Goal: Task Accomplishment & Management: Use online tool/utility

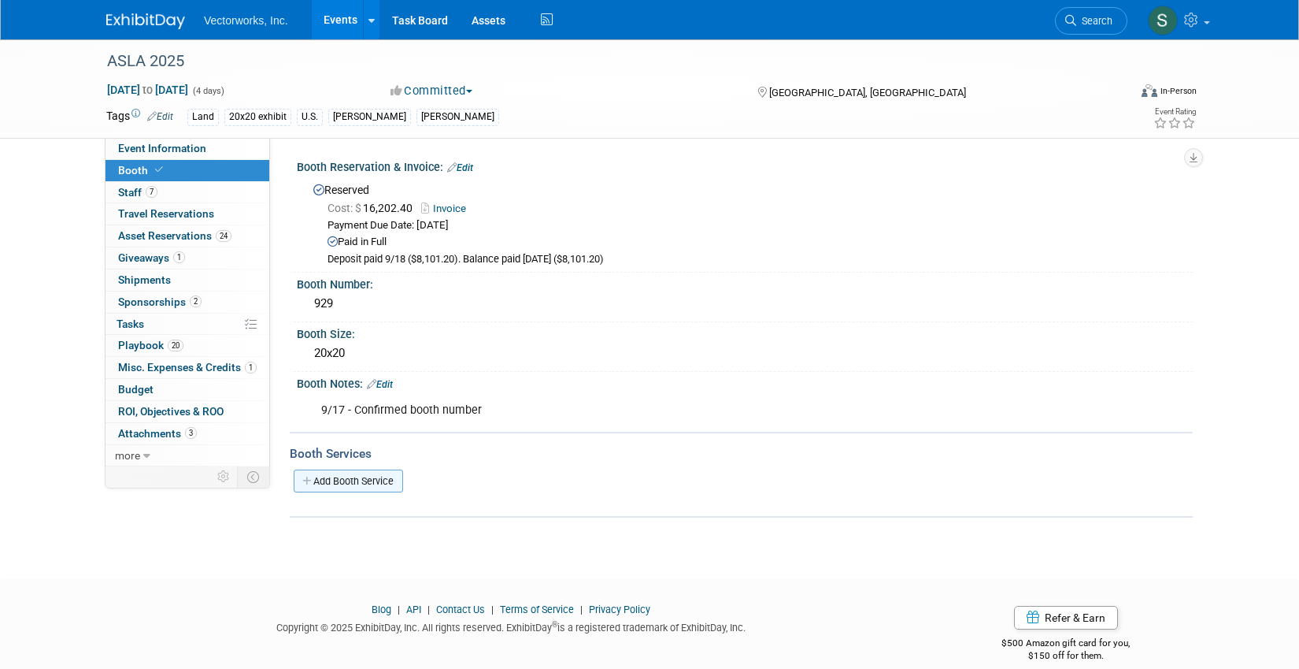
click at [352, 478] on link "Add Booth Service" at bounding box center [348, 480] width 109 height 23
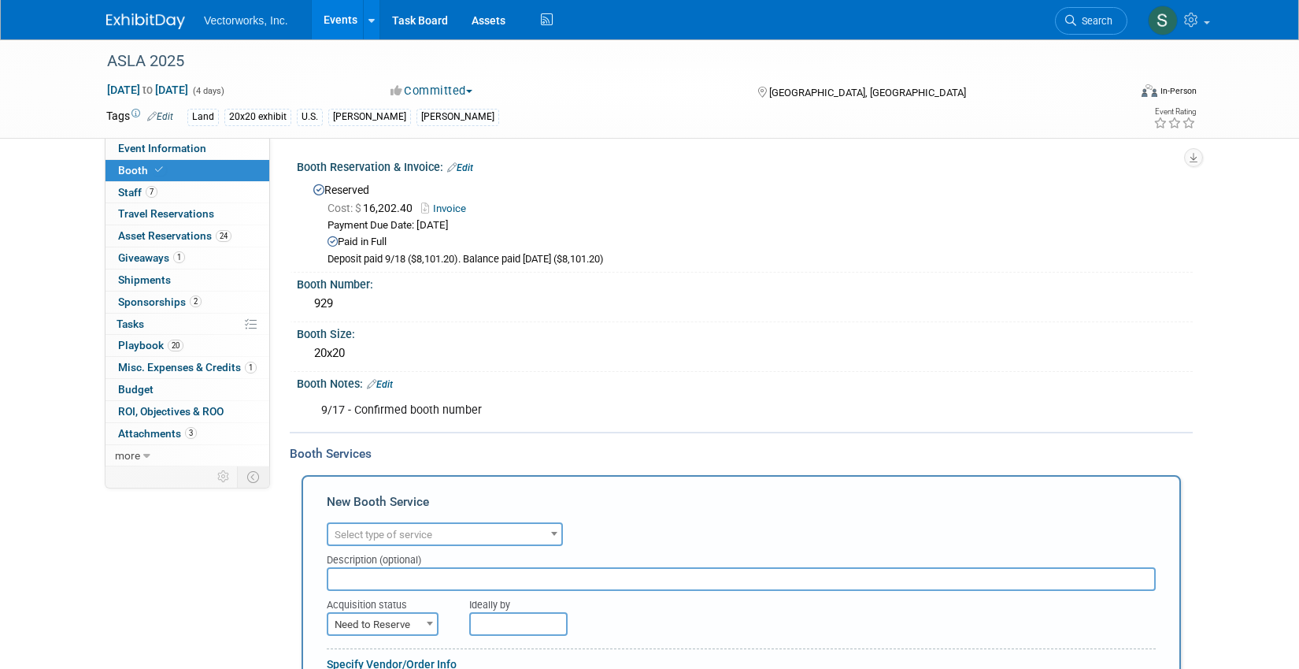
click at [365, 537] on span "Select type of service" at bounding box center [384, 534] width 98 height 12
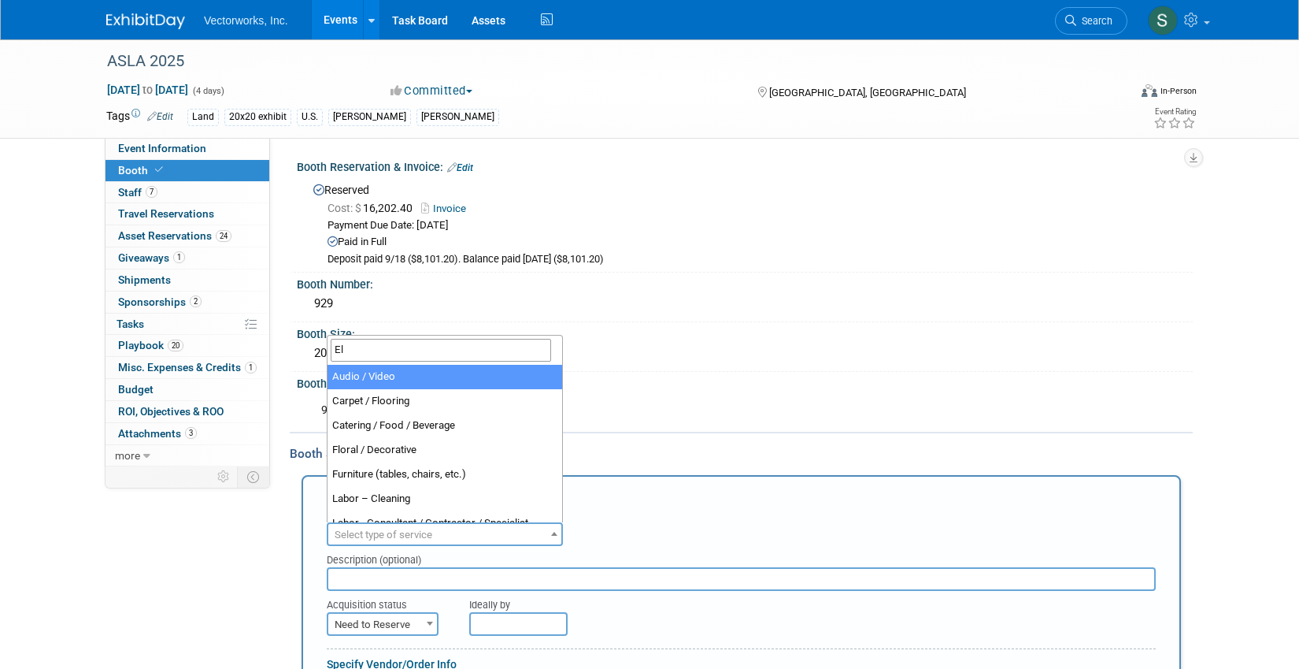
type input "Ele"
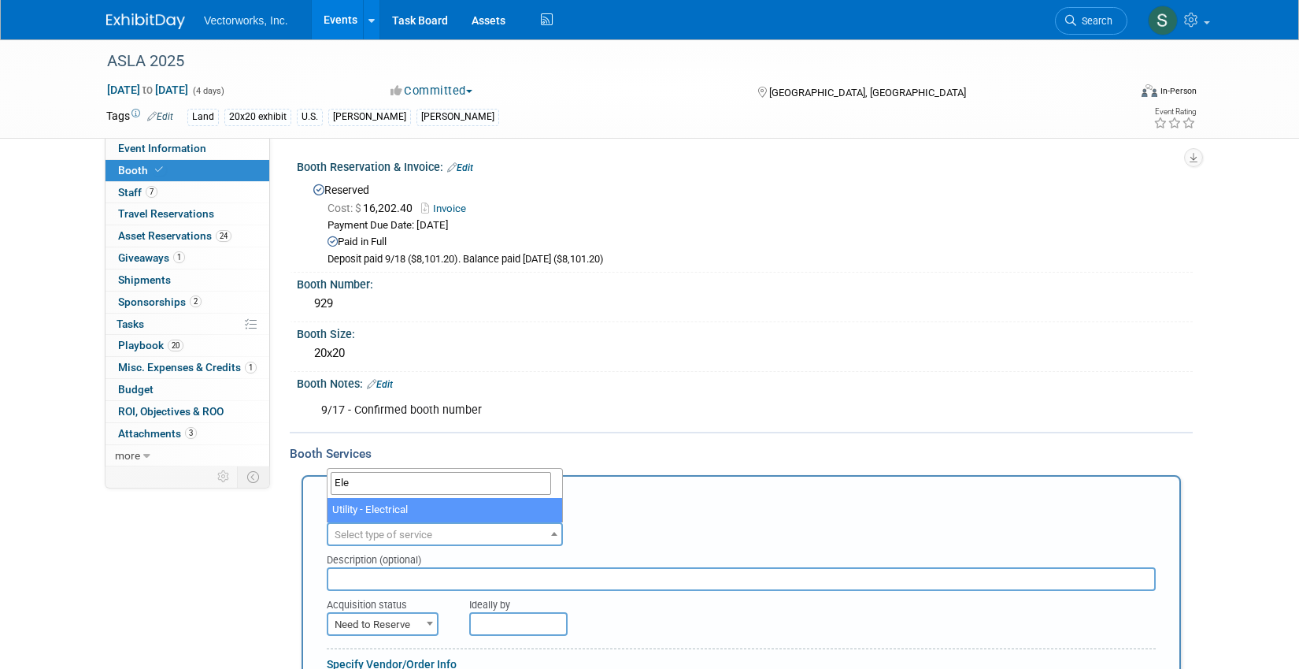
select select "8"
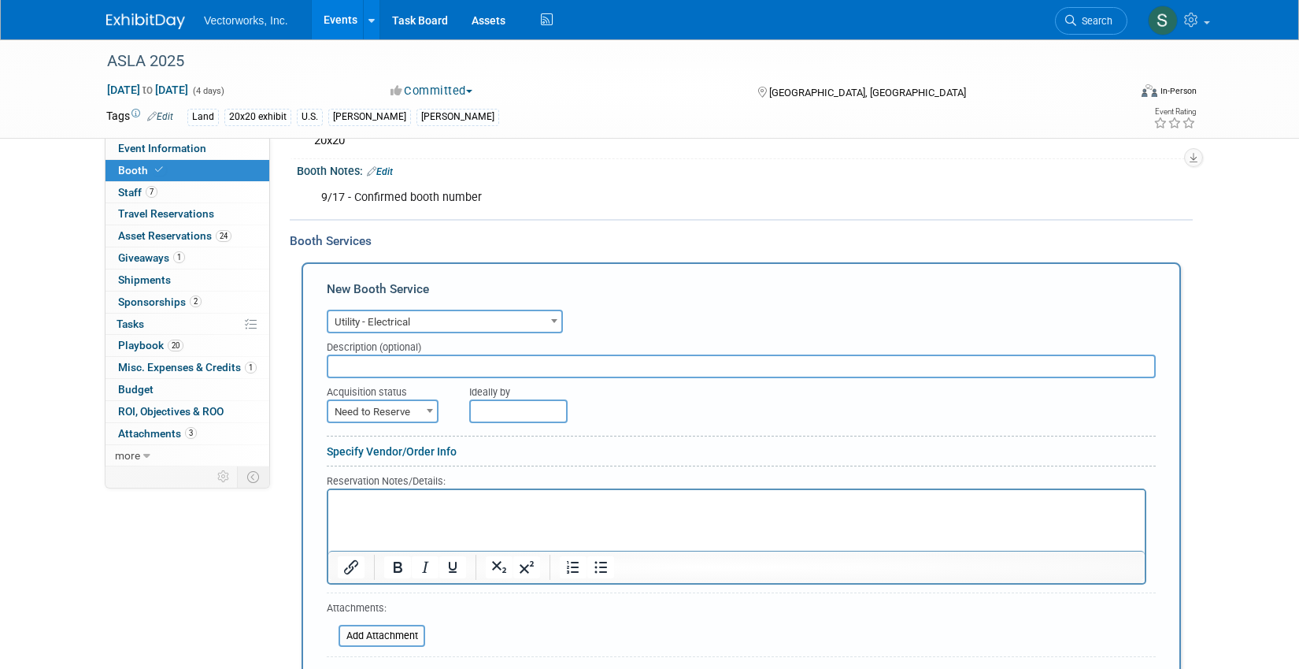
scroll to position [256, 0]
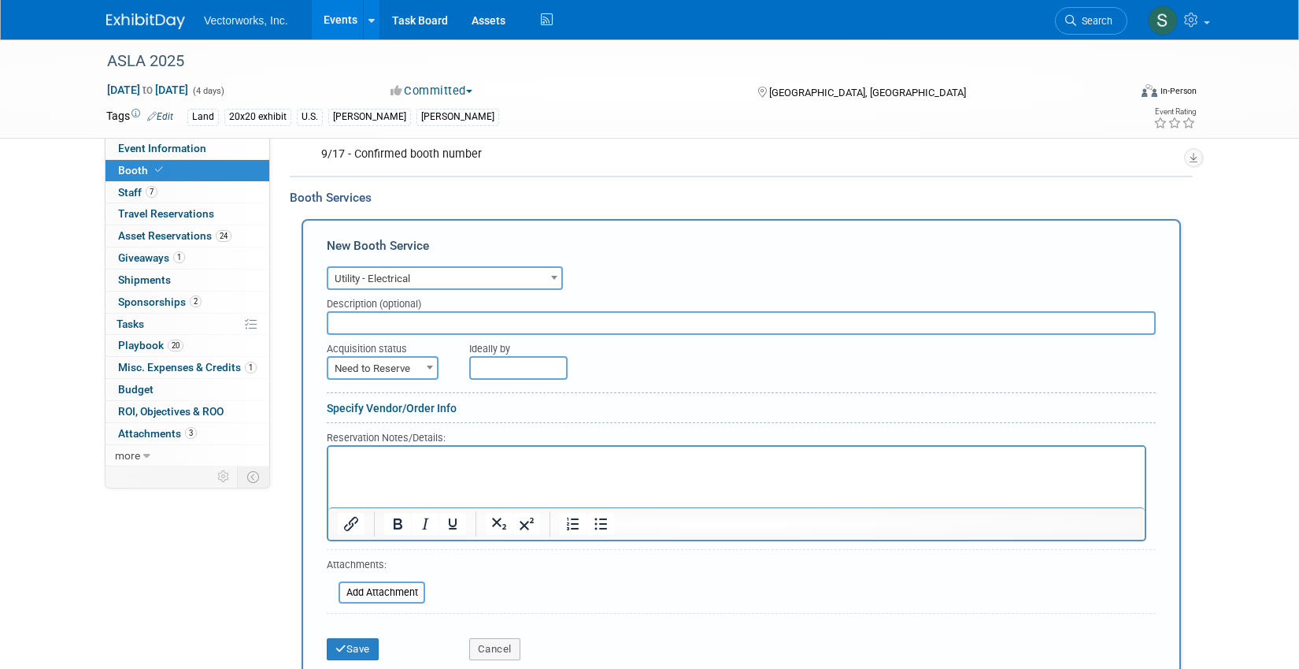
click at [372, 376] on span "Need to Reserve" at bounding box center [382, 369] width 109 height 22
select select "2"
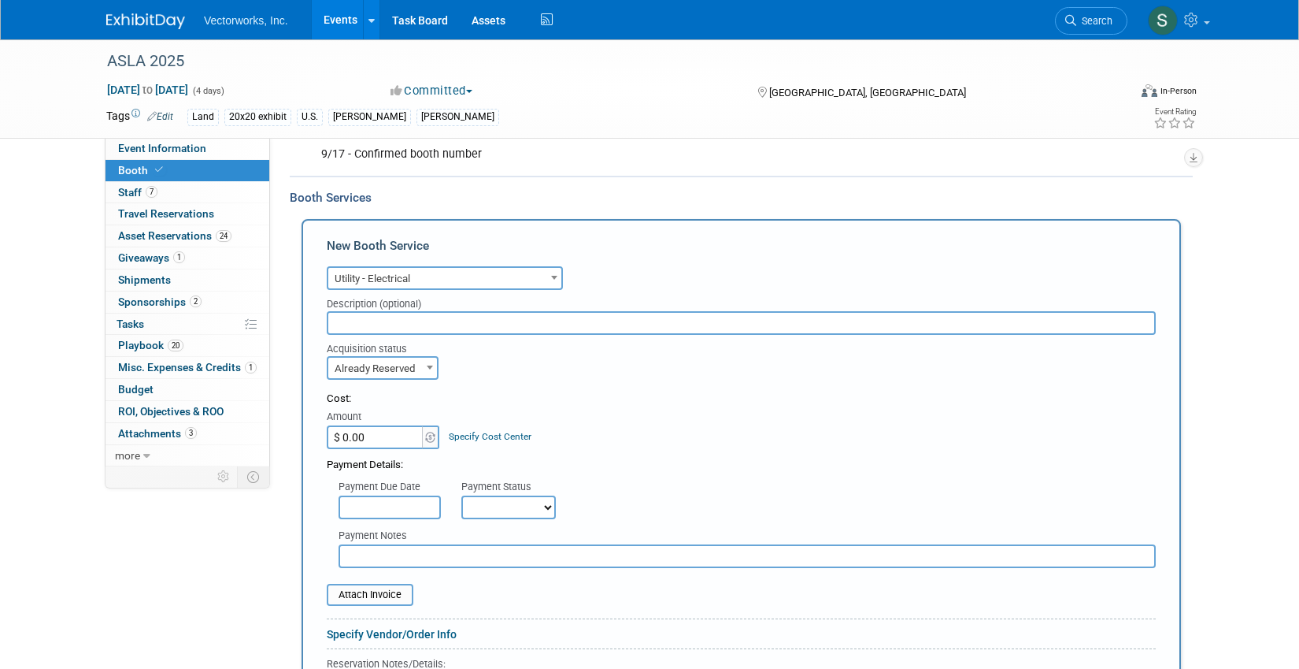
click at [402, 442] on input "$ 0.00" at bounding box center [376, 437] width 98 height 24
paste input "832.24"
type input "$ 832.24"
click at [478, 503] on select "Not Paid Yet Partially Paid Paid in Full" at bounding box center [508, 507] width 95 height 24
select select "1"
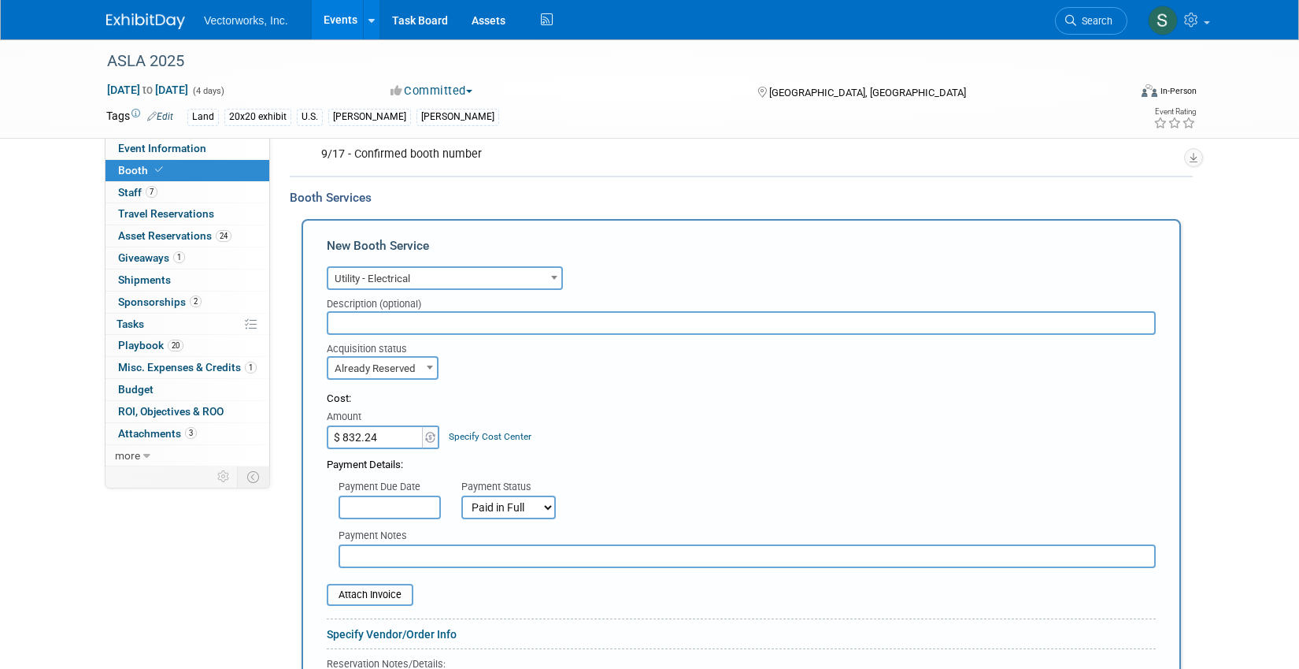
click at [461, 495] on select "Not Paid Yet Partially Paid Paid in Full" at bounding box center [508, 507] width 95 height 24
click at [406, 512] on input "text" at bounding box center [390, 507] width 102 height 24
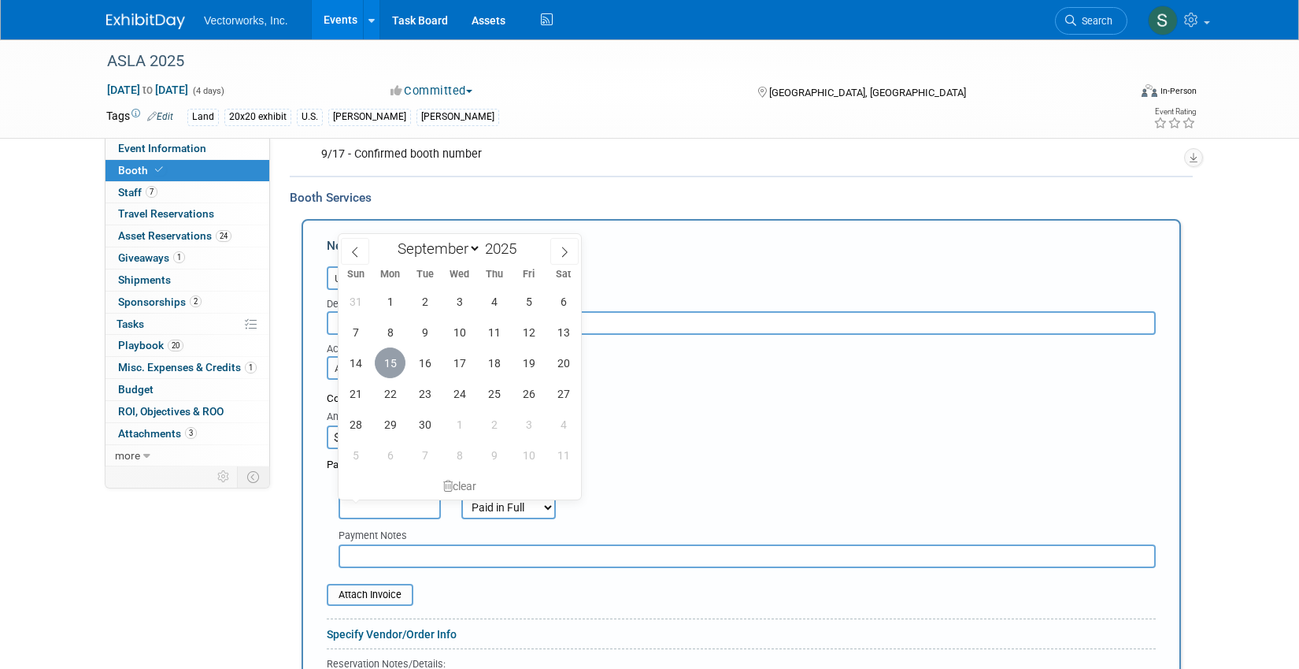
click at [395, 354] on span "15" at bounding box center [390, 362] width 31 height 31
type input "[DATE]"
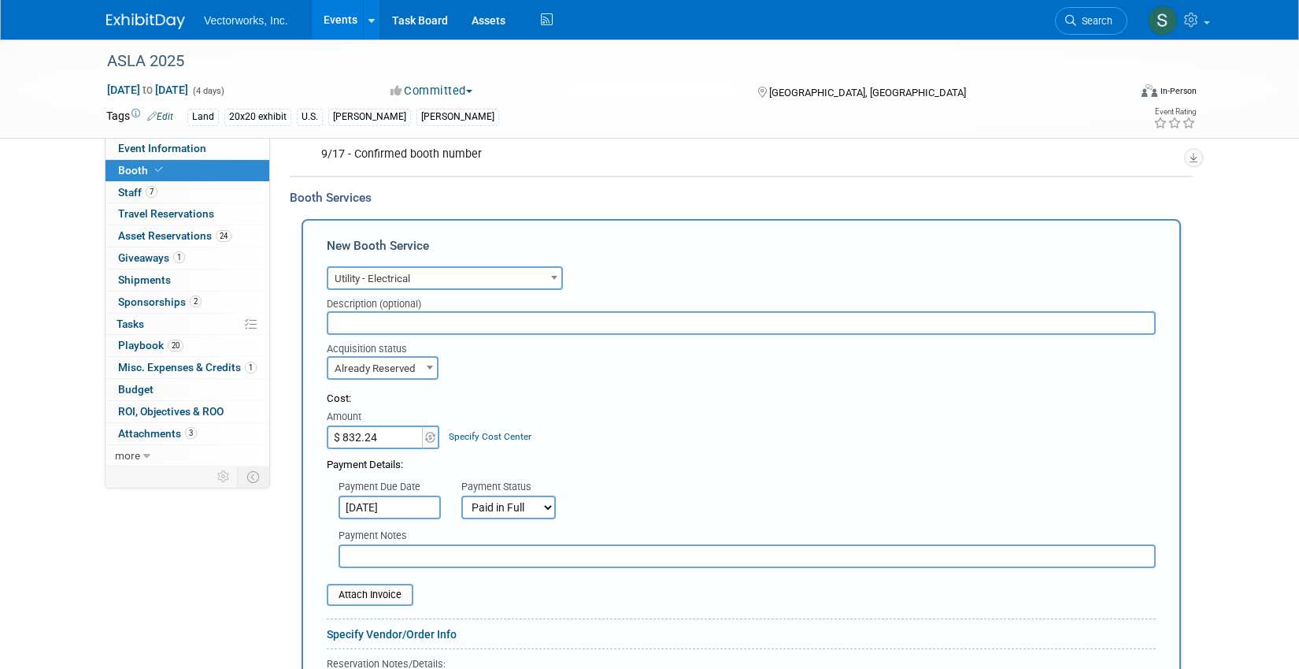
click at [720, 323] on input "text" at bounding box center [741, 323] width 829 height 24
paste input "2x 20 amps for the two backgrounds 2x 20 amps for the two monitors"
click at [509, 324] on input "2x 20 amps for the two backgrounds 2x 20 amps for the two monitors" at bounding box center [741, 323] width 829 height 24
type input "2x 20 amps for the two backgrounds; 2x 20 amps for the two monitors"
click at [384, 551] on input "text" at bounding box center [747, 556] width 817 height 24
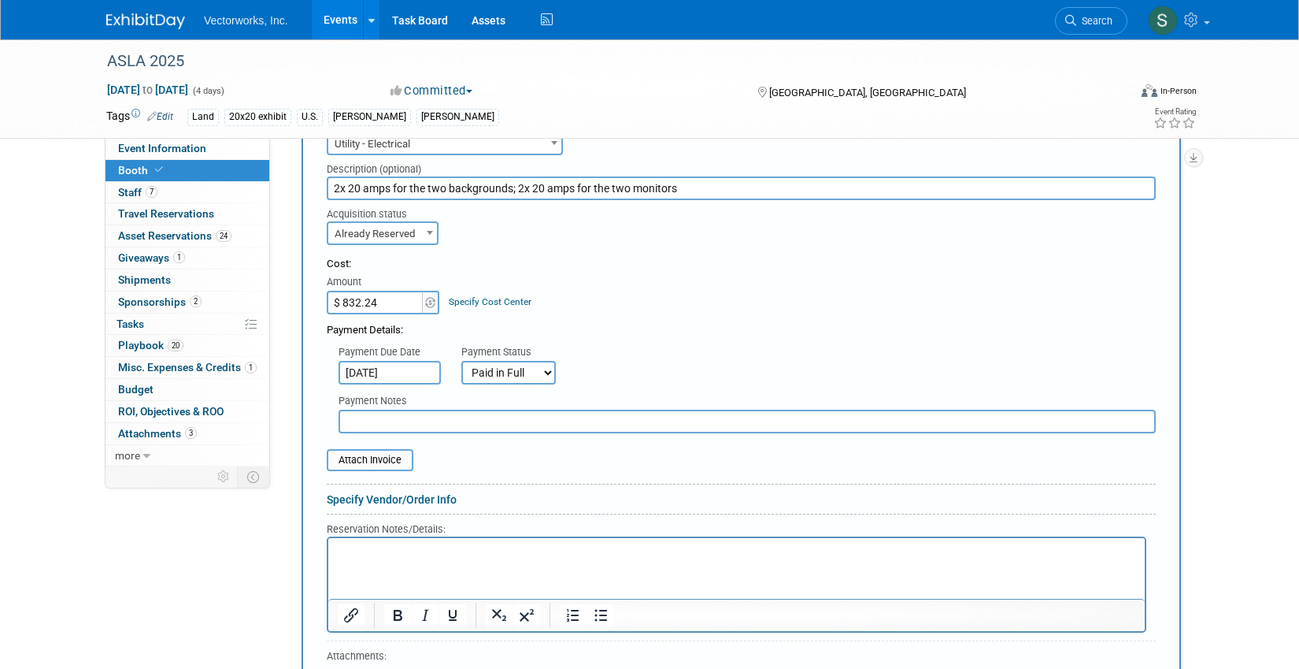
scroll to position [403, 0]
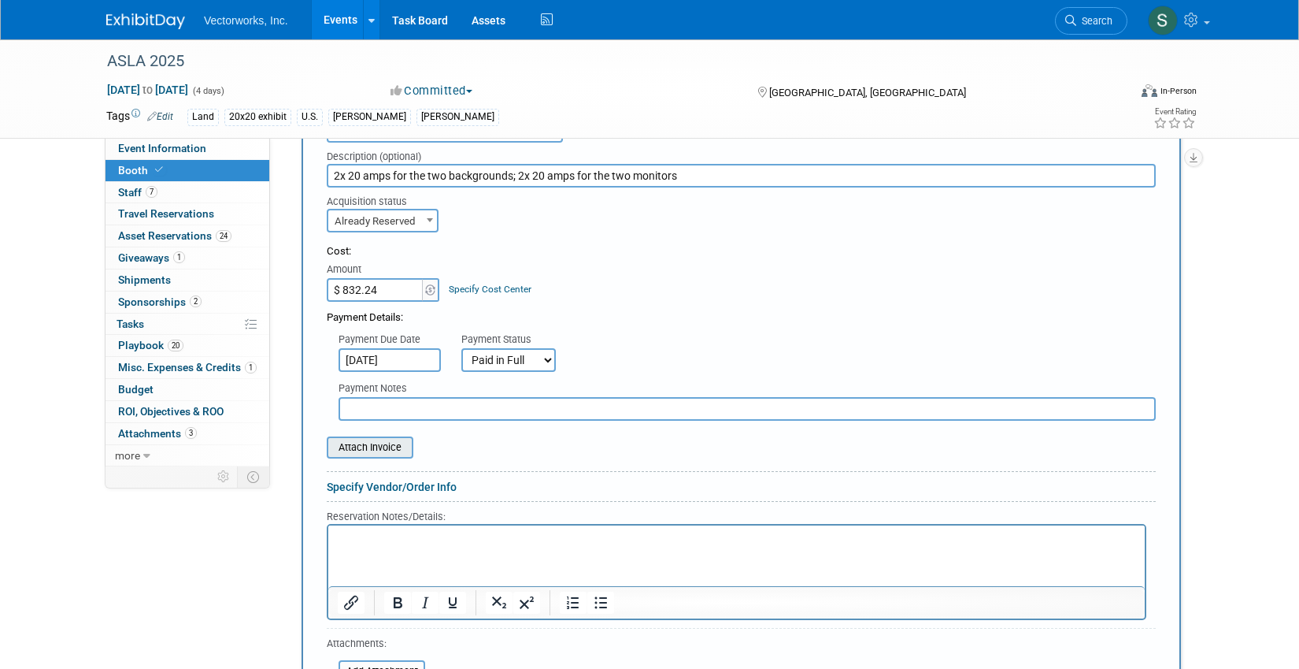
click at [377, 451] on input "file" at bounding box center [317, 447] width 187 height 19
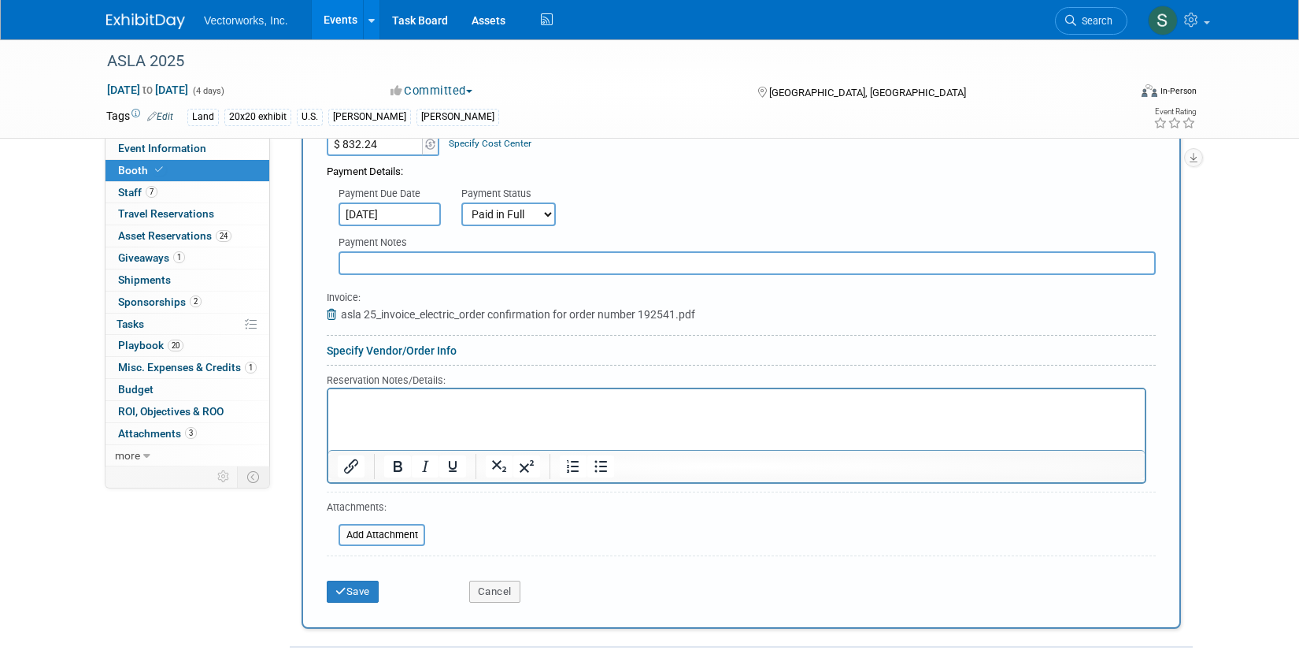
scroll to position [698, 0]
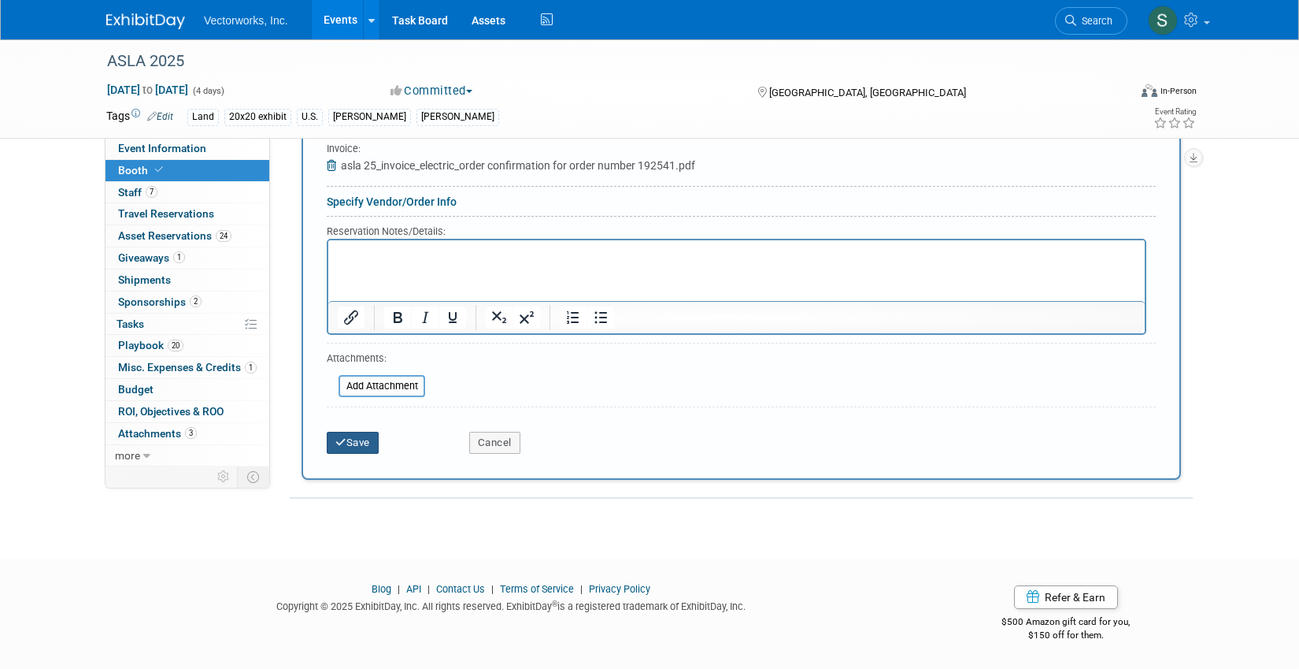
click at [349, 445] on button "Save" at bounding box center [353, 443] width 52 height 22
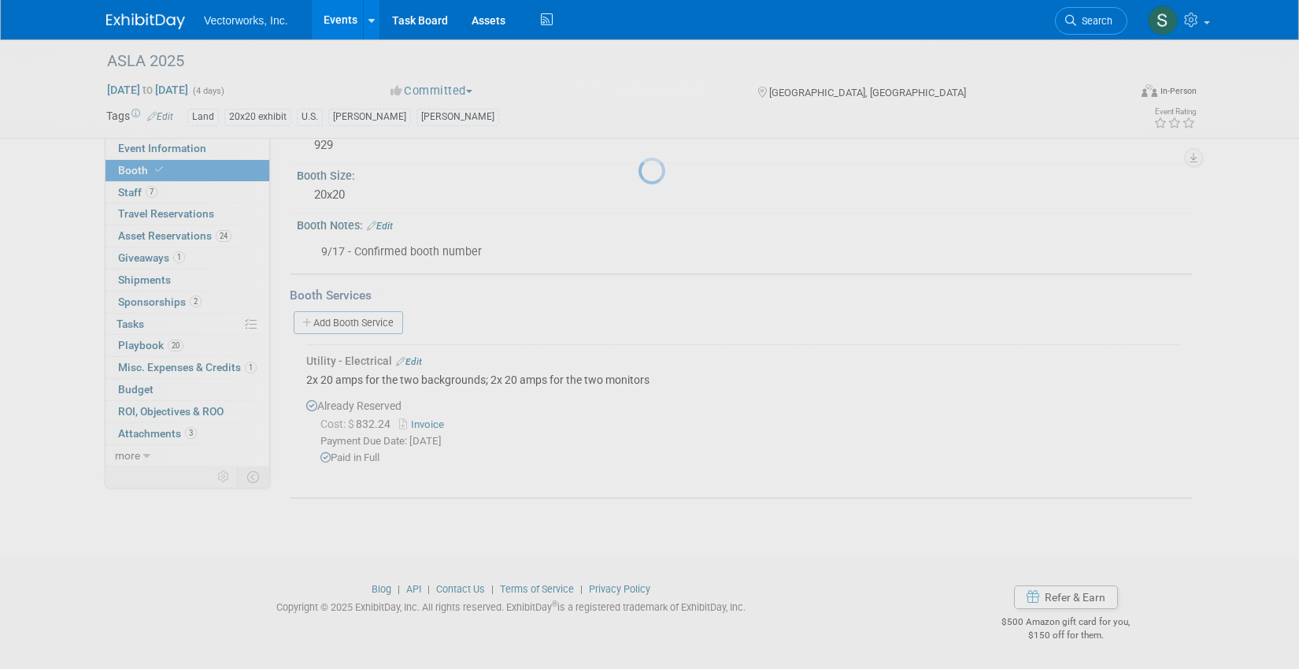
scroll to position [158, 0]
